Goal: Check status

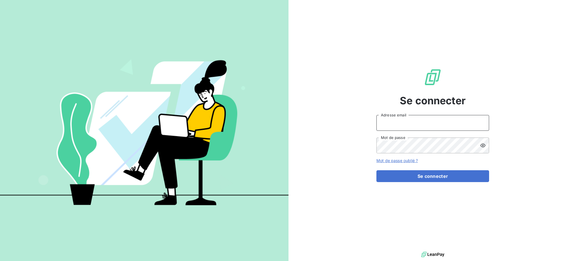
click at [402, 122] on input "Adresse email" at bounding box center [432, 123] width 113 height 16
type input "[PERSON_NAME][EMAIL_ADDRESS][DOMAIN_NAME]"
click at [376, 170] on button "Se connecter" at bounding box center [432, 176] width 113 height 12
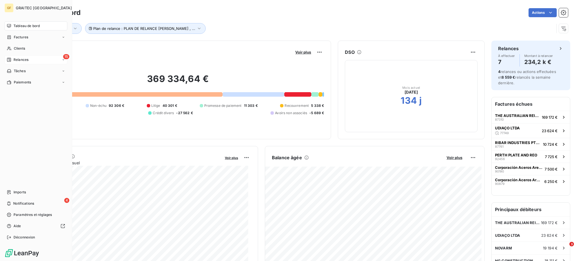
click at [20, 58] on span "Relances" at bounding box center [21, 59] width 15 height 5
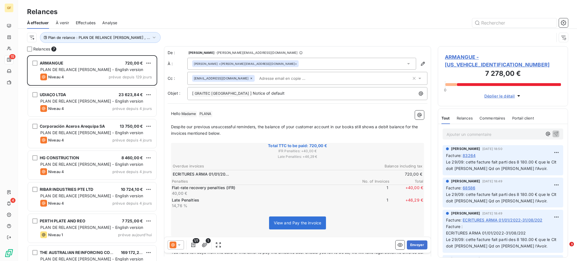
scroll to position [200, 124]
drag, startPoint x: 148, startPoint y: 77, endPoint x: 279, endPoint y: 63, distance: 132.2
click at [279, 63] on div "[PERSON_NAME] <[PERSON_NAME][EMAIL_ADDRESS][DOMAIN_NAME]>" at bounding box center [301, 64] width 229 height 12
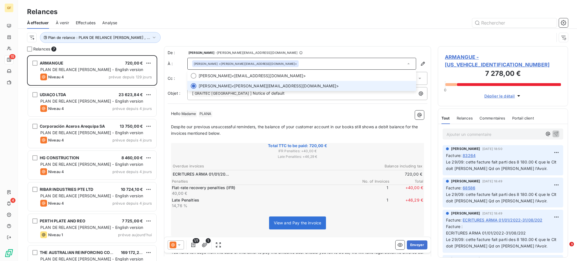
click at [159, 106] on div "Relances 7 ARMANGUE 720,00 € PLAN DE RELANCE [PERSON_NAME] - English version Ni…" at bounding box center [297, 153] width 559 height 215
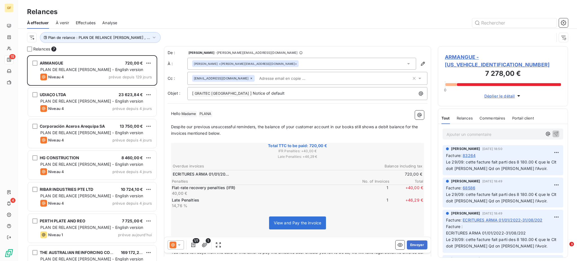
click at [342, 117] on p "Hello Madame ﻿ PLANA ﻿ ﻿" at bounding box center [297, 113] width 253 height 7
click at [161, 138] on div "Relances 7 ARMANGUE 720,00 € PLAN DE RELANCE [PERSON_NAME] - English version Ni…" at bounding box center [297, 153] width 559 height 215
